Goal: Task Accomplishment & Management: Manage account settings

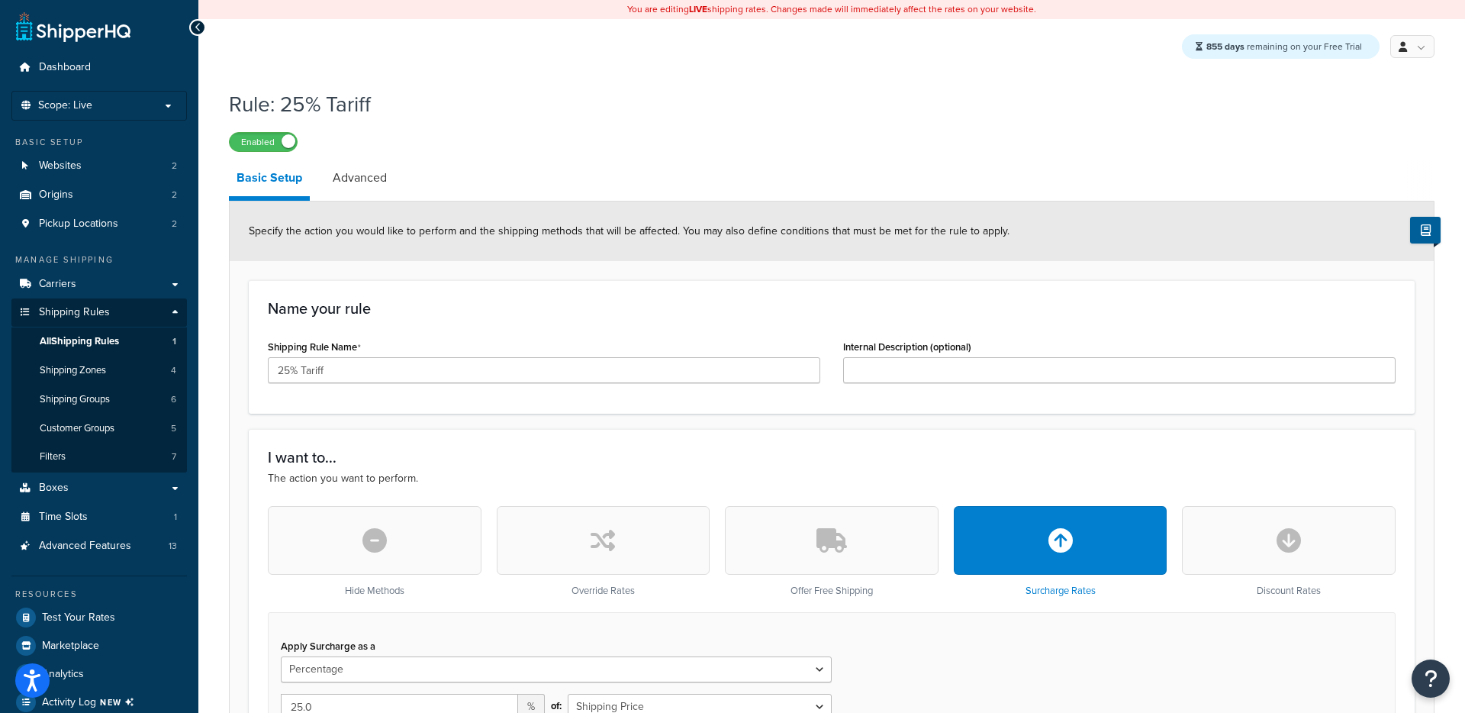
select select "PERCENTAGE"
select select "CART"
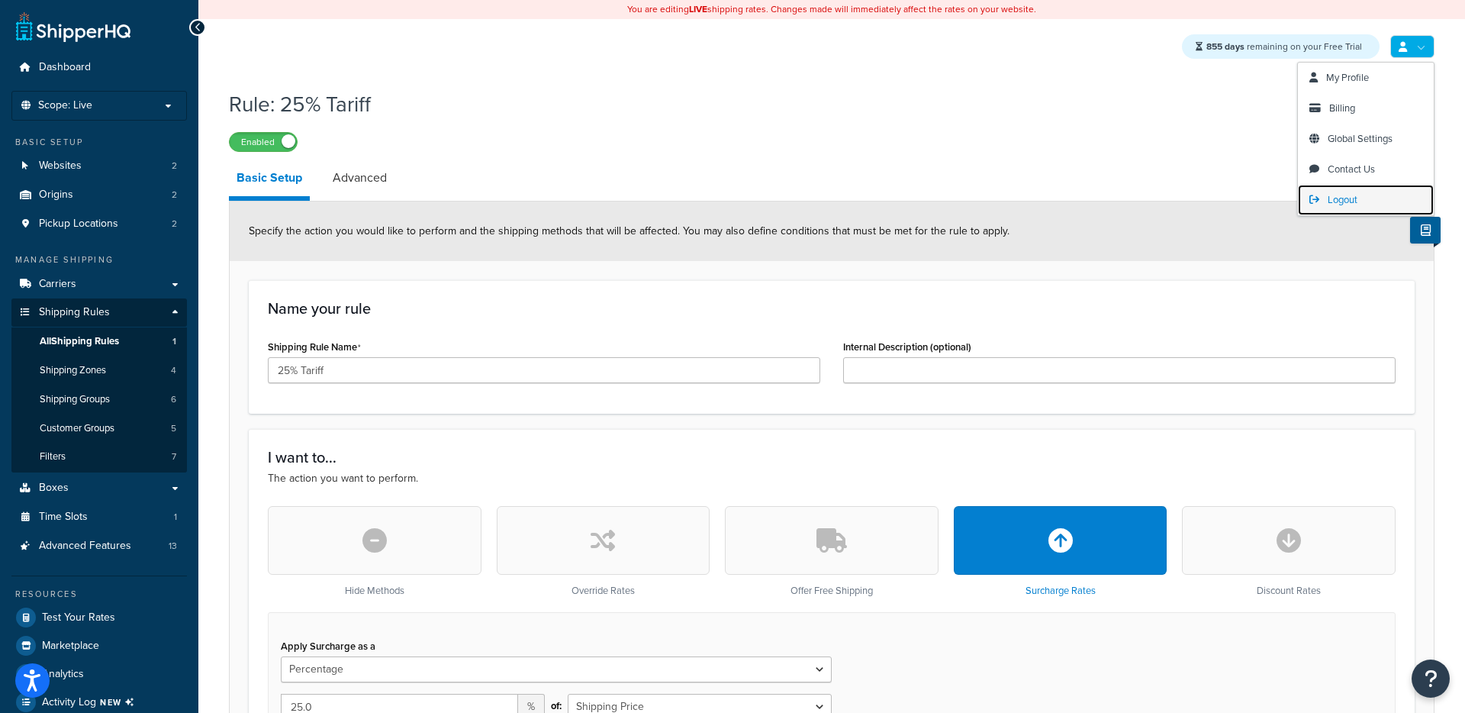
click at [1336, 202] on span "Logout" at bounding box center [1343, 199] width 30 height 15
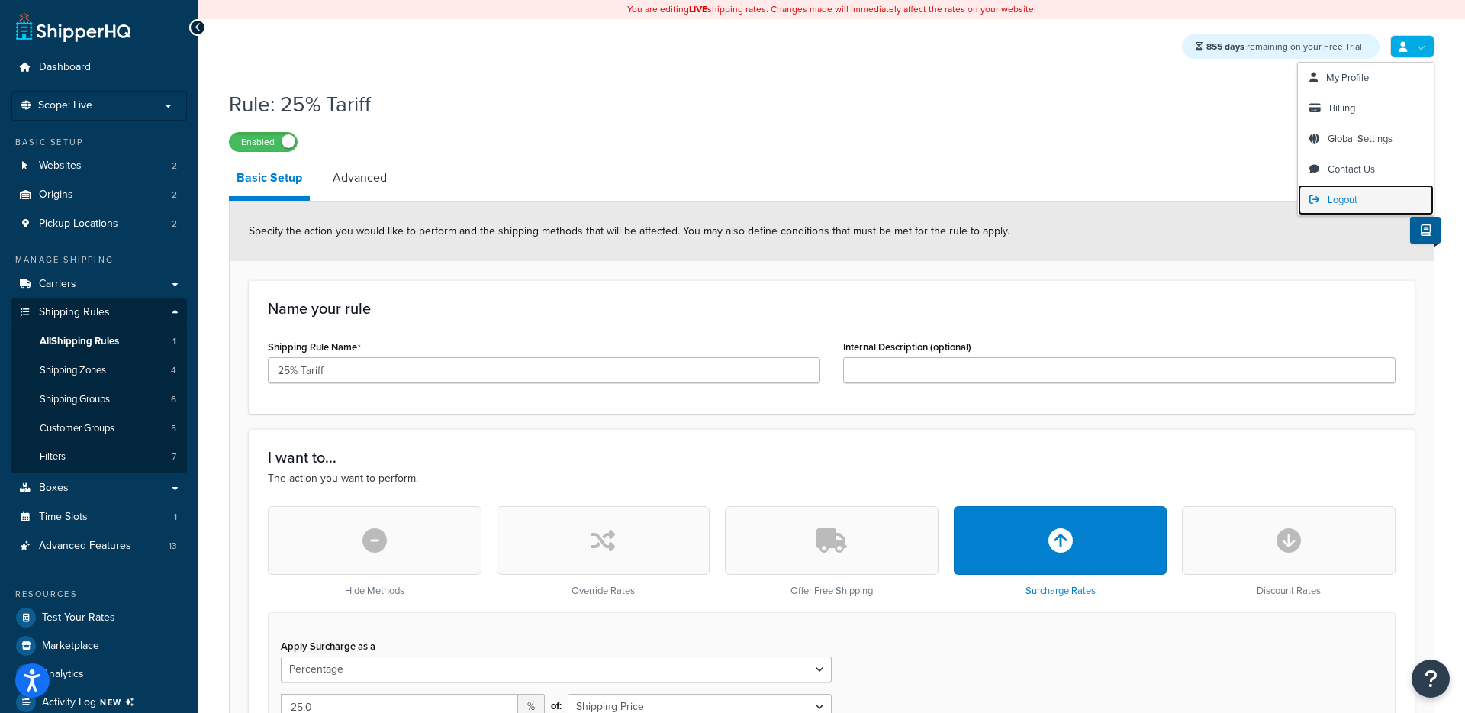
click at [1347, 192] on link "Logout" at bounding box center [1366, 200] width 136 height 31
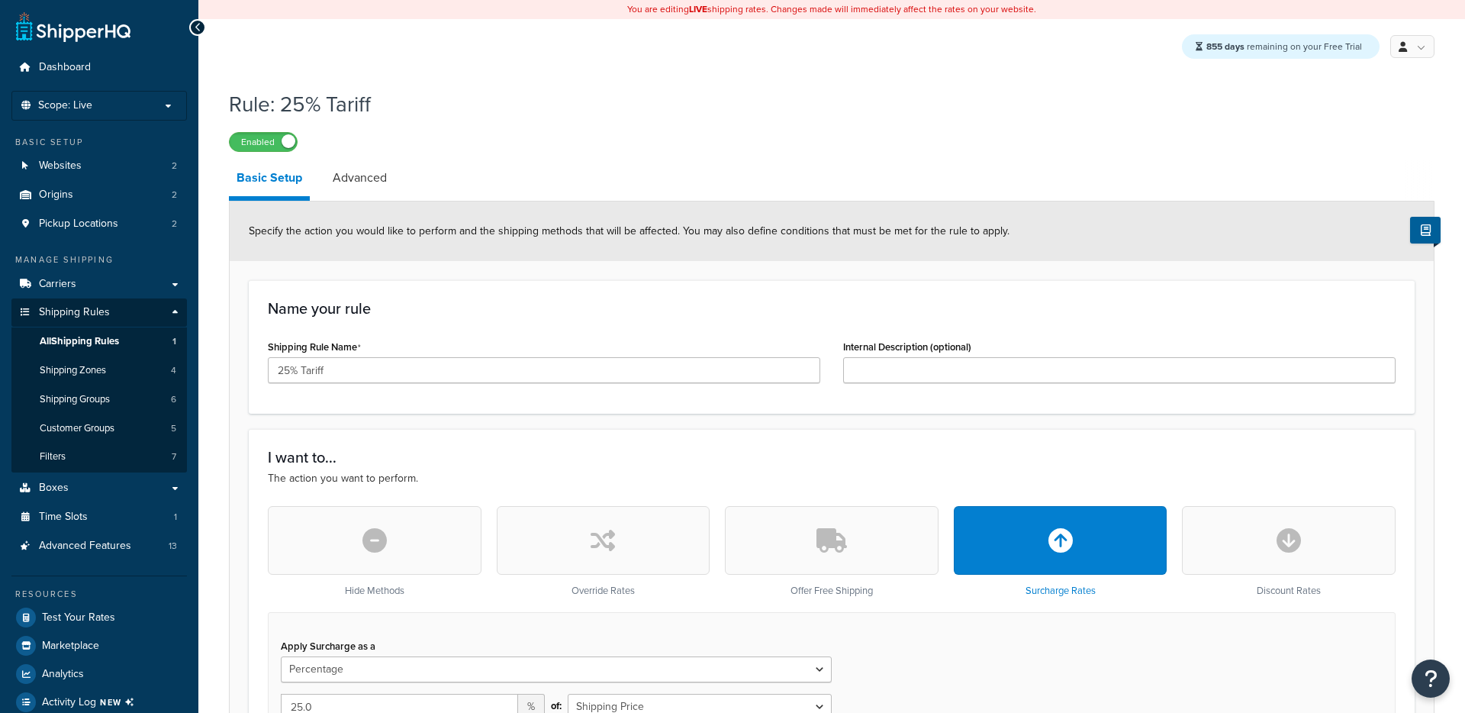
select select "PERCENTAGE"
select select "CART"
